Goal: Task Accomplishment & Management: Manage account settings

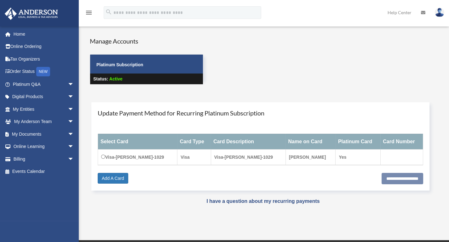
click at [26, 72] on link "Order Status NEW" at bounding box center [43, 71] width 79 height 13
click at [32, 45] on link "Online Ordering" at bounding box center [43, 46] width 79 height 13
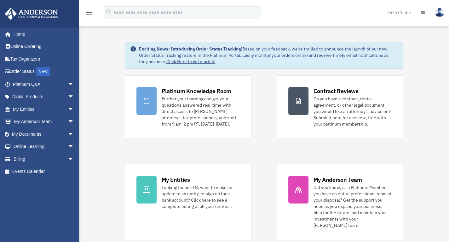
click at [41, 130] on link "My Documents arrow_drop_down" at bounding box center [43, 134] width 79 height 13
click at [68, 134] on span "arrow_drop_down" at bounding box center [74, 134] width 13 height 13
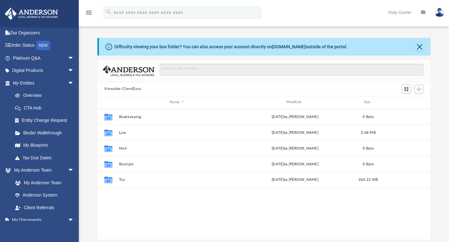
scroll to position [26, 0]
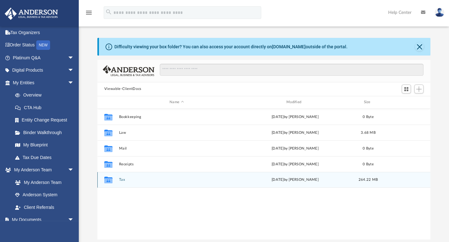
click at [112, 177] on icon "grid" at bounding box center [108, 180] width 8 height 7
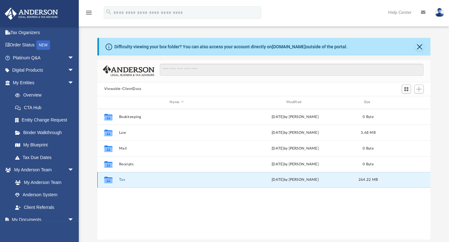
click at [110, 177] on icon "grid" at bounding box center [108, 180] width 8 height 7
click at [122, 178] on button "Tax" at bounding box center [177, 179] width 116 height 4
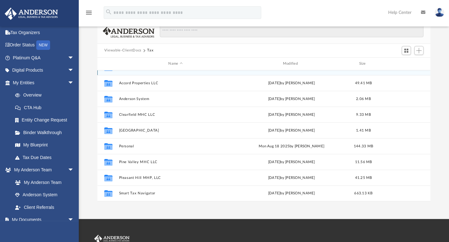
scroll to position [39, 0]
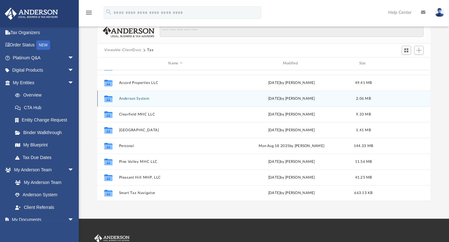
click at [114, 96] on div "Collaborated Folder" at bounding box center [109, 98] width 16 height 10
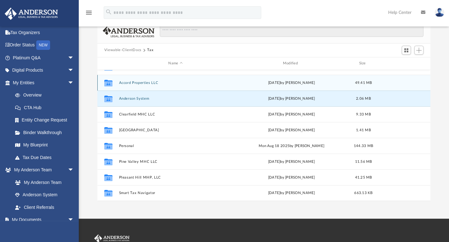
click at [110, 83] on icon "grid" at bounding box center [108, 83] width 8 height 5
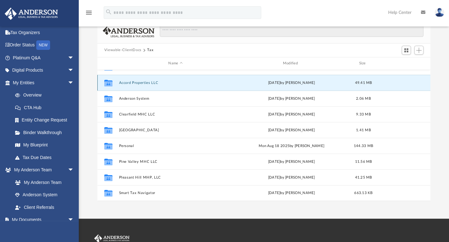
click at [110, 83] on icon "grid" at bounding box center [108, 83] width 8 height 5
click at [140, 81] on button "Accord Properties LLC" at bounding box center [175, 82] width 113 height 4
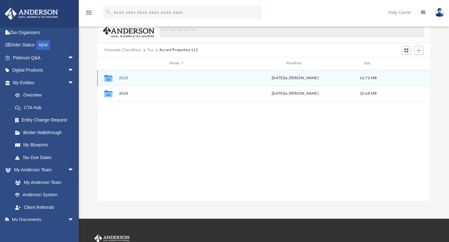
scroll to position [0, 0]
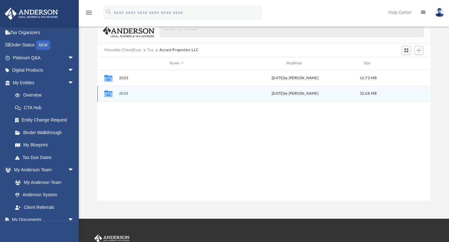
click at [116, 92] on div "Collaborated Folder 2024 Wed Aug 27 2025 by Alex Price 32.68 MB" at bounding box center [263, 94] width 333 height 16
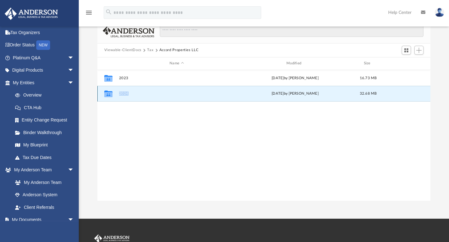
click at [116, 92] on div "Collaborated Folder 2024 Wed Aug 27 2025 by Alex Price 32.68 MB" at bounding box center [263, 94] width 333 height 16
click at [124, 94] on button "2024" at bounding box center [177, 93] width 116 height 4
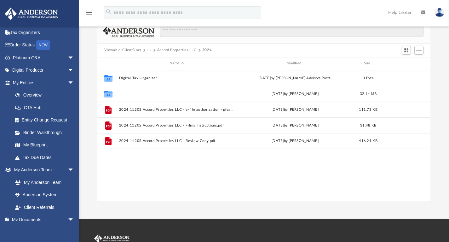
click at [125, 94] on button "Supporting Docs" at bounding box center [177, 93] width 116 height 4
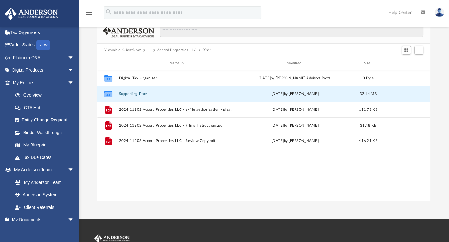
click at [125, 94] on button "Supporting Docs" at bounding box center [177, 93] width 116 height 4
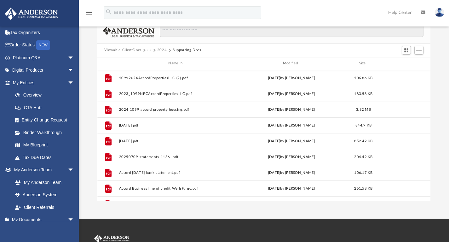
click at [52, 195] on link "Anderson System" at bounding box center [45, 194] width 72 height 13
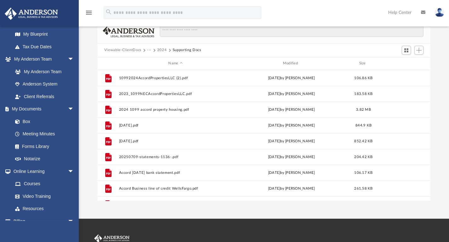
scroll to position [139, 0]
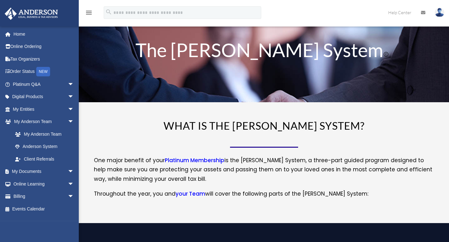
click at [21, 195] on link "Billing arrow_drop_down" at bounding box center [43, 196] width 79 height 13
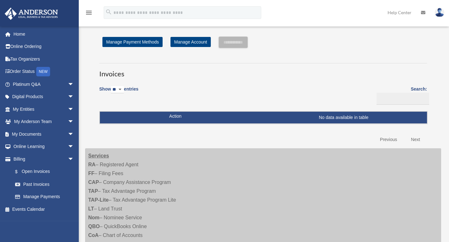
click at [21, 195] on span at bounding box center [21, 196] width 5 height 4
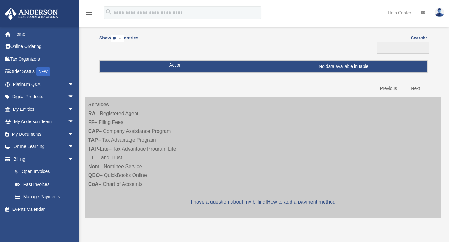
scroll to position [95, 0]
